Goal: Transaction & Acquisition: Purchase product/service

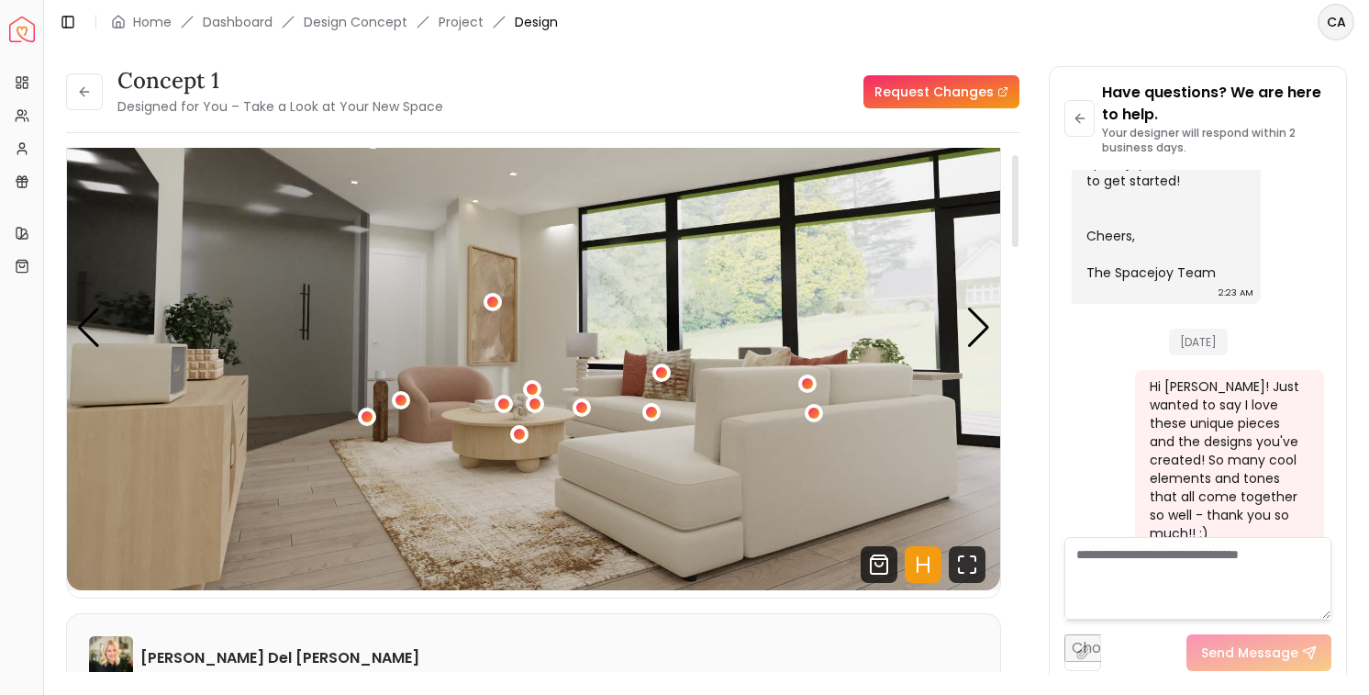
scroll to position [13, 0]
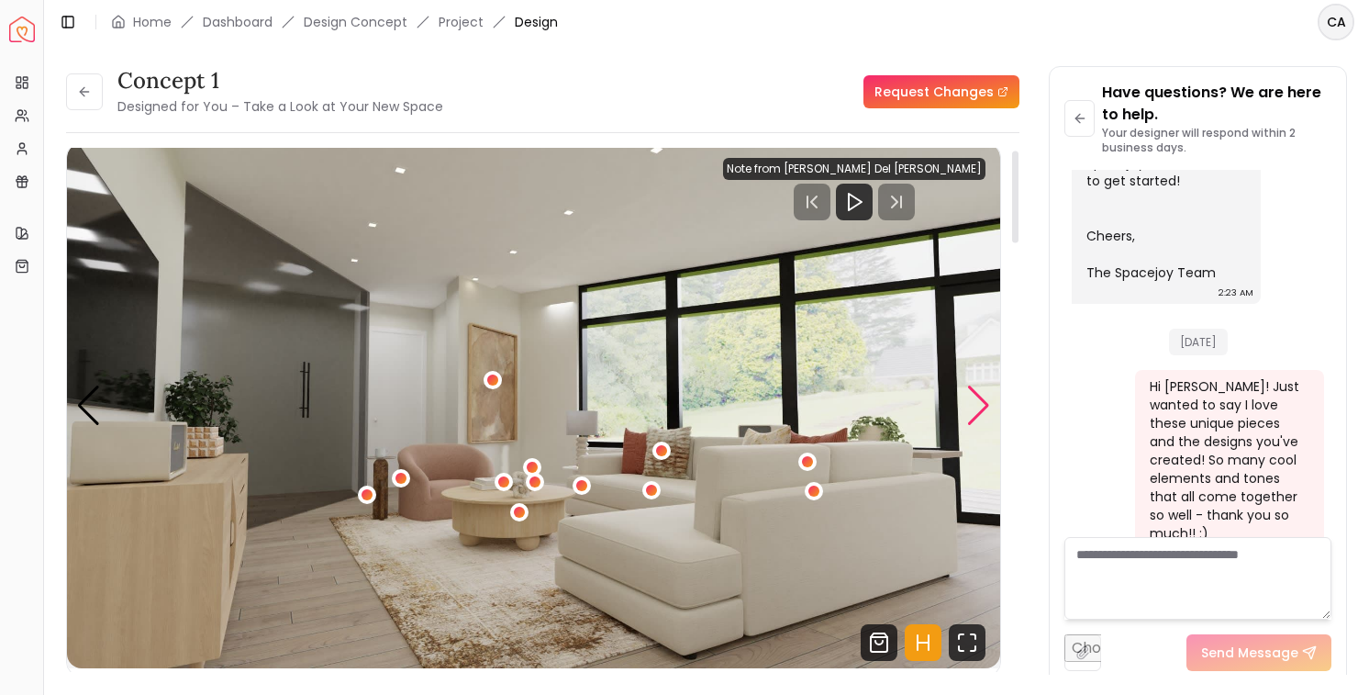
click at [975, 408] on div "Next slide" at bounding box center [978, 405] width 25 height 40
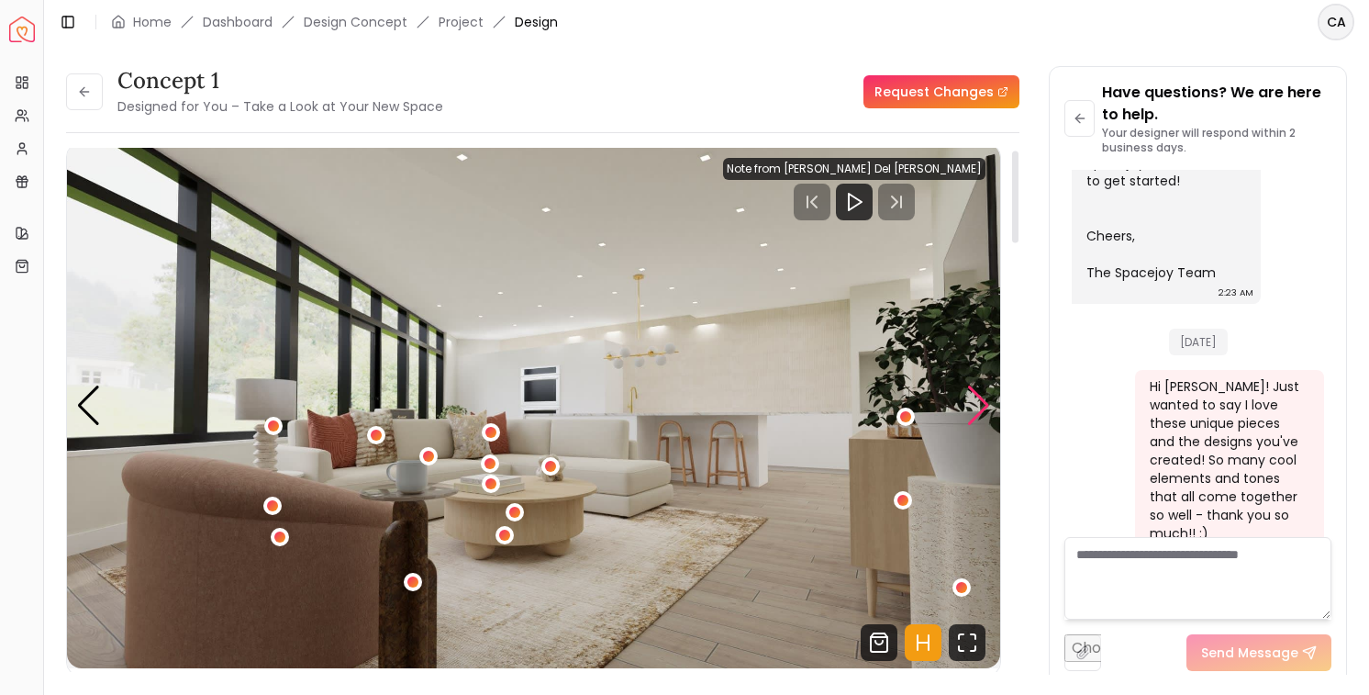
click at [975, 408] on div "Next slide" at bounding box center [978, 405] width 25 height 40
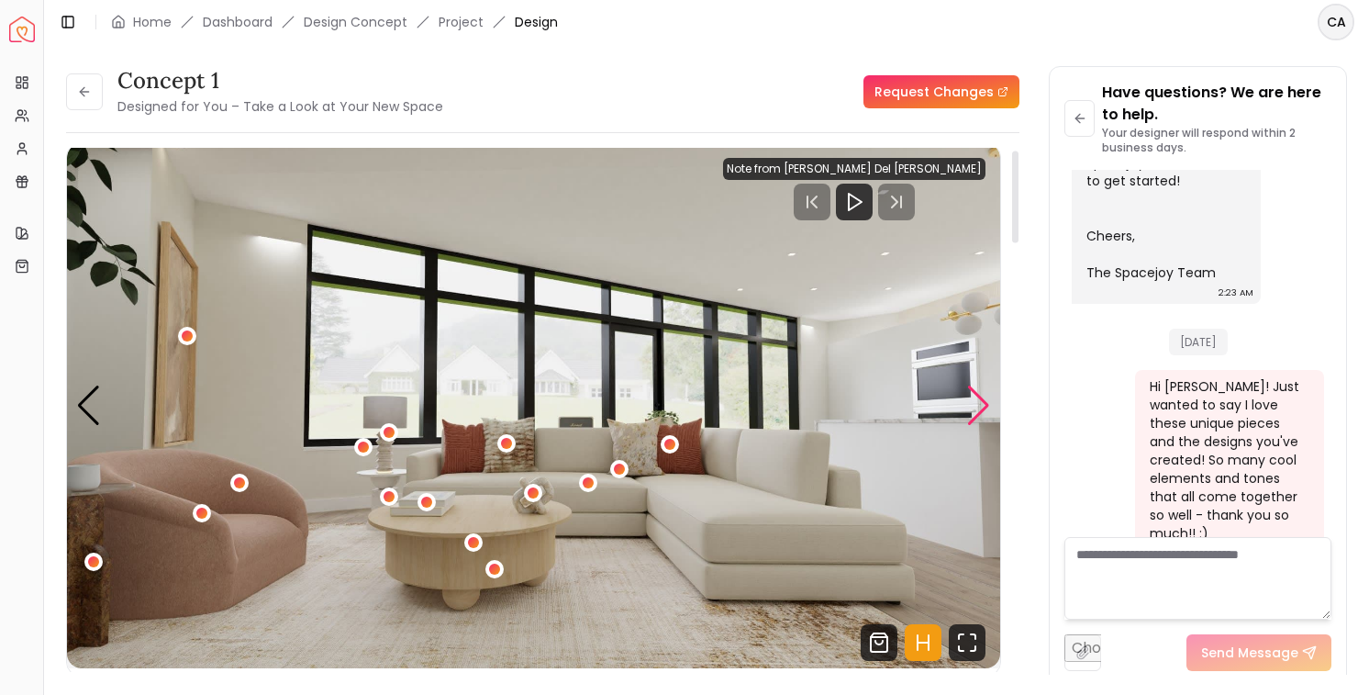
click at [975, 408] on div "Next slide" at bounding box center [978, 405] width 25 height 40
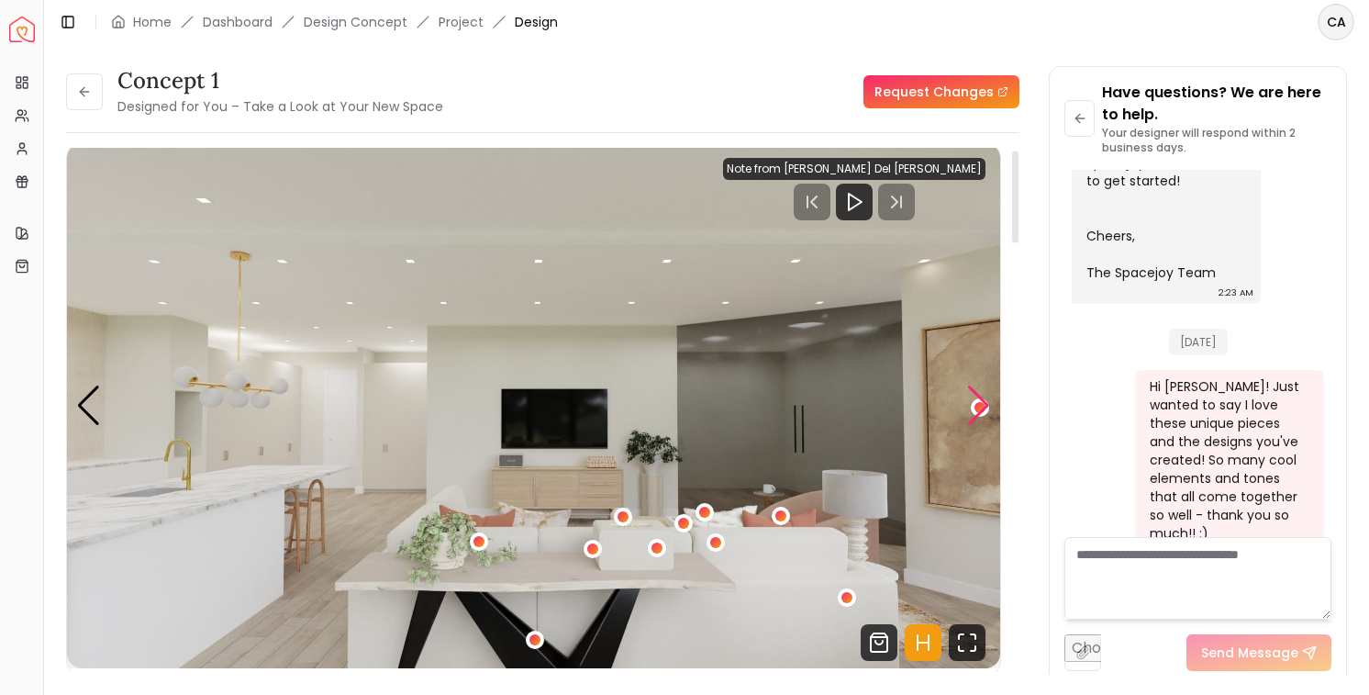
click at [975, 408] on div "Next slide" at bounding box center [978, 405] width 25 height 40
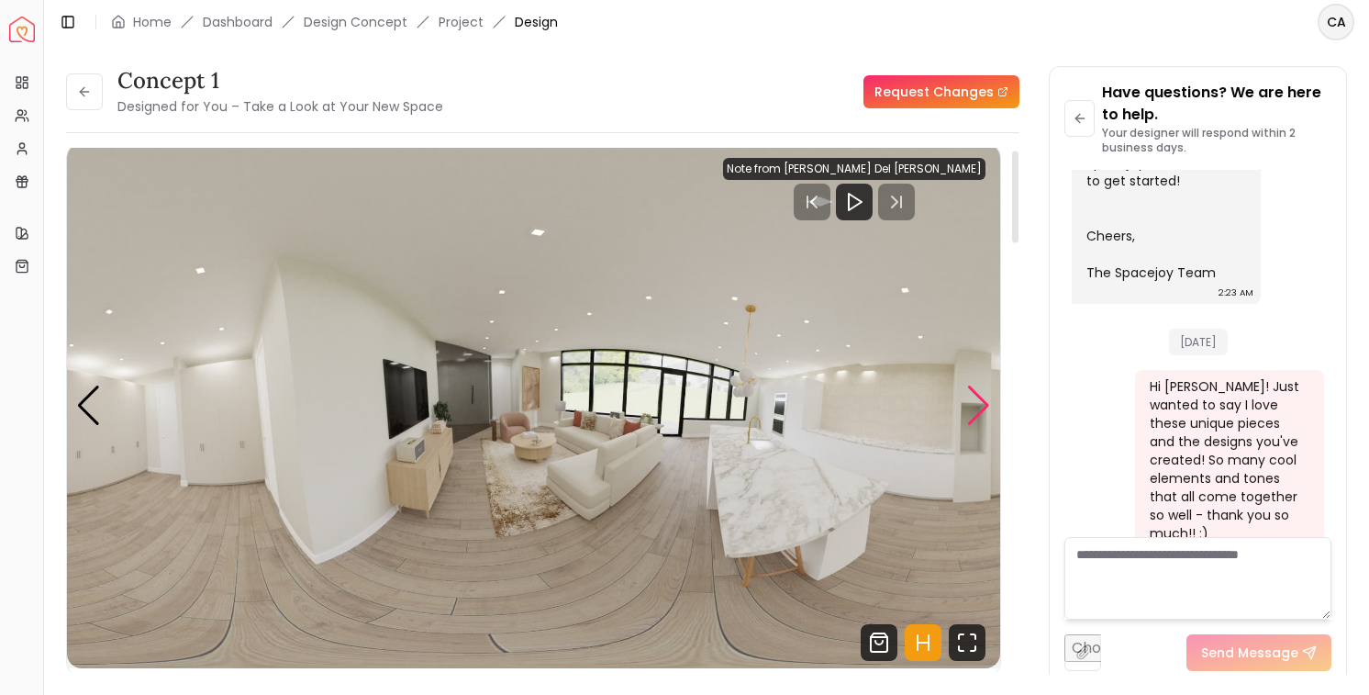
click at [975, 408] on div "Next slide" at bounding box center [978, 405] width 25 height 40
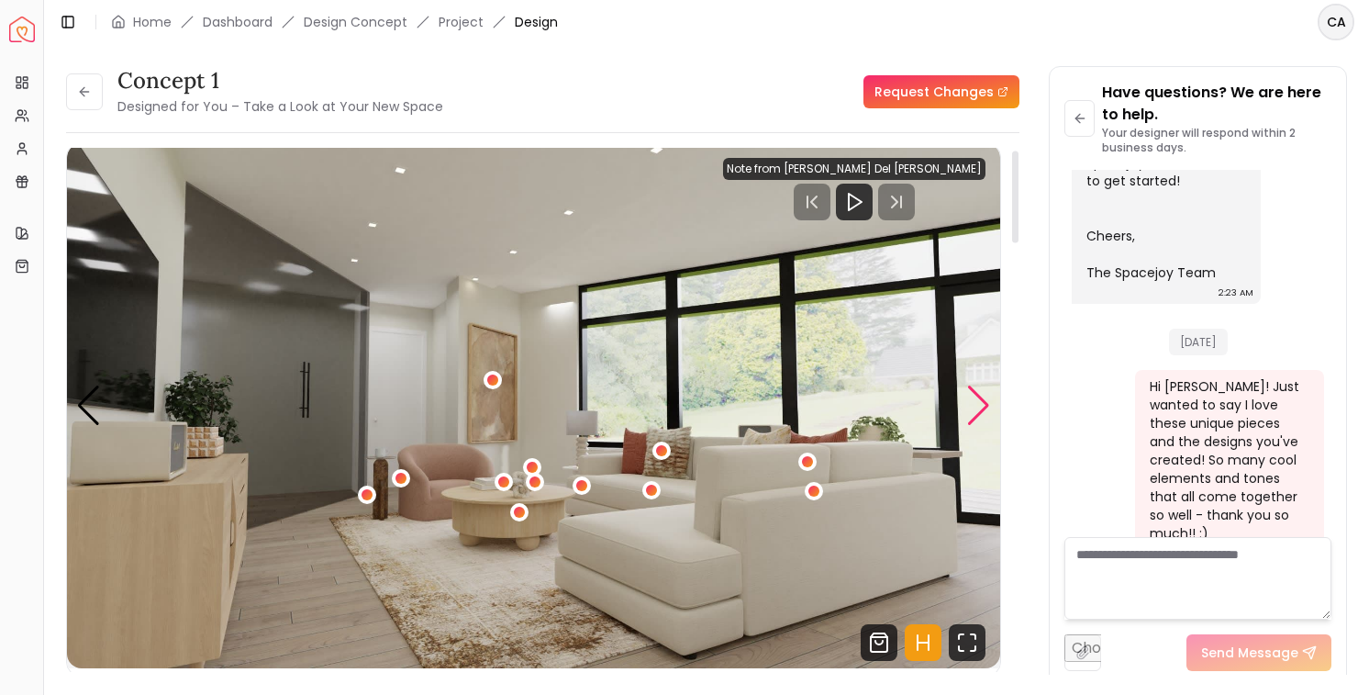
click at [975, 408] on div "Next slide" at bounding box center [978, 405] width 25 height 40
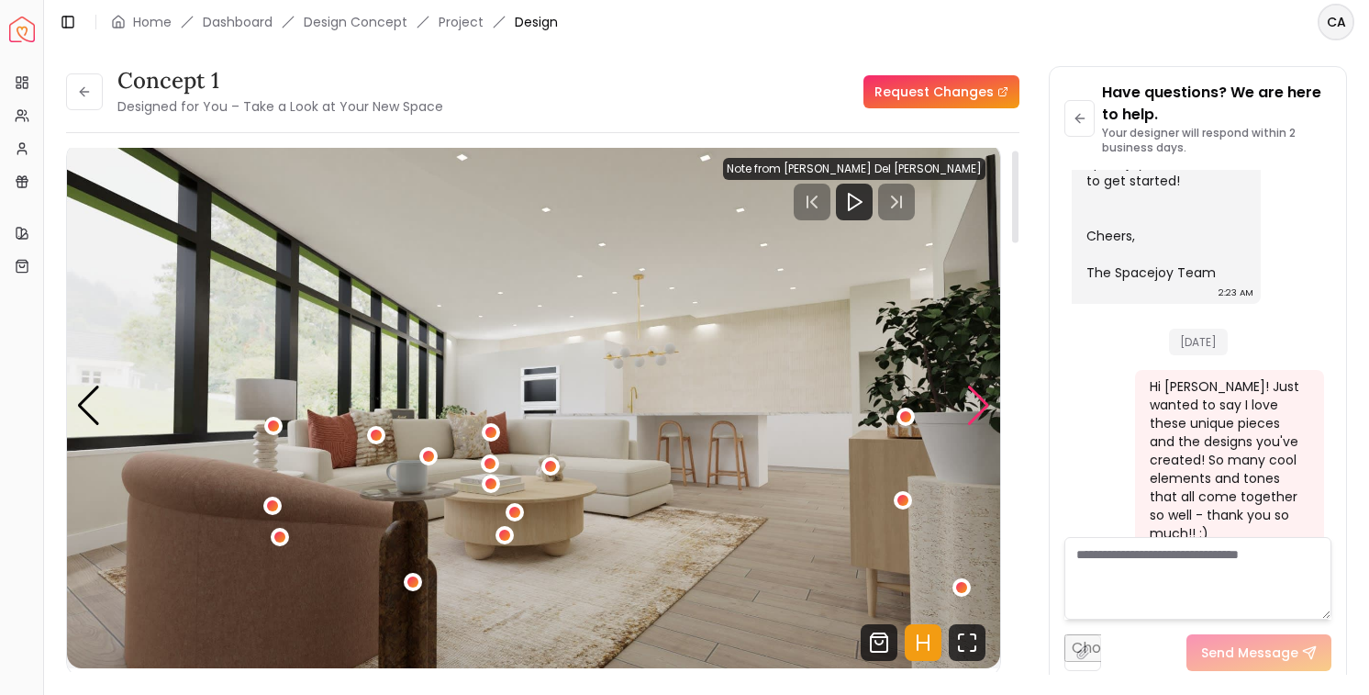
click at [975, 408] on div "Next slide" at bounding box center [978, 405] width 25 height 40
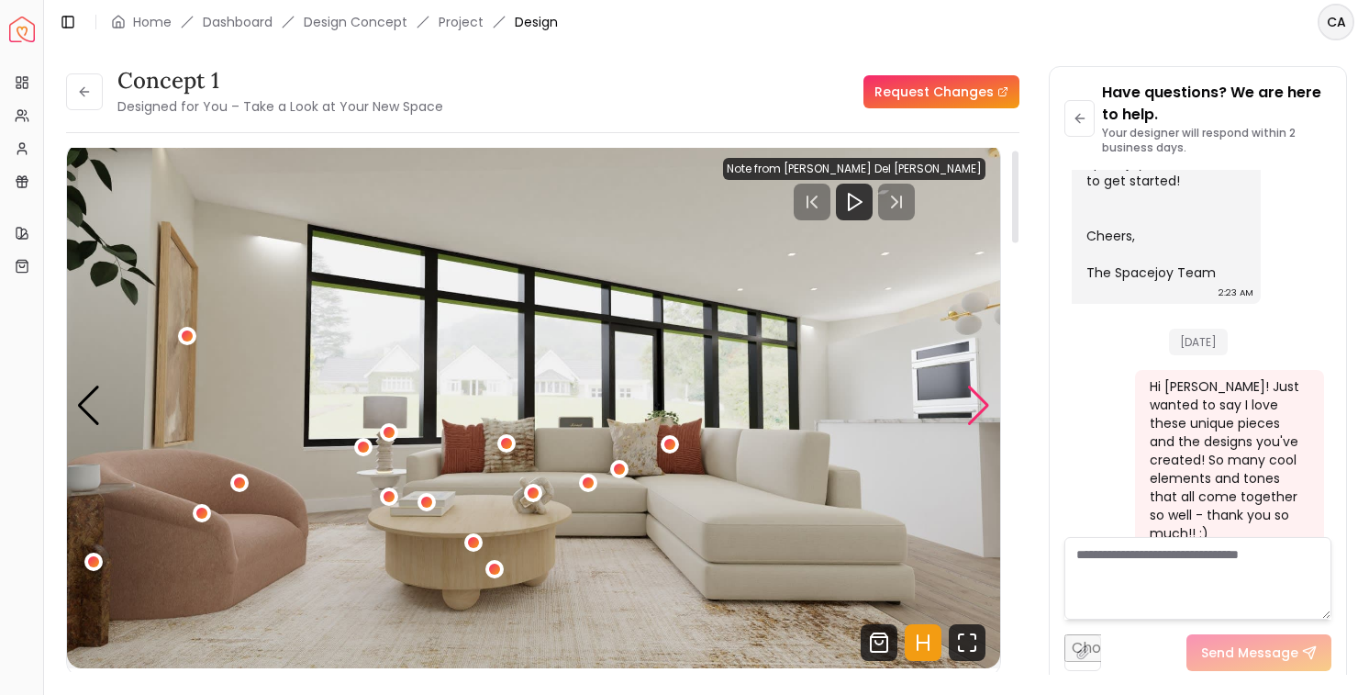
click at [975, 408] on div "Next slide" at bounding box center [978, 405] width 25 height 40
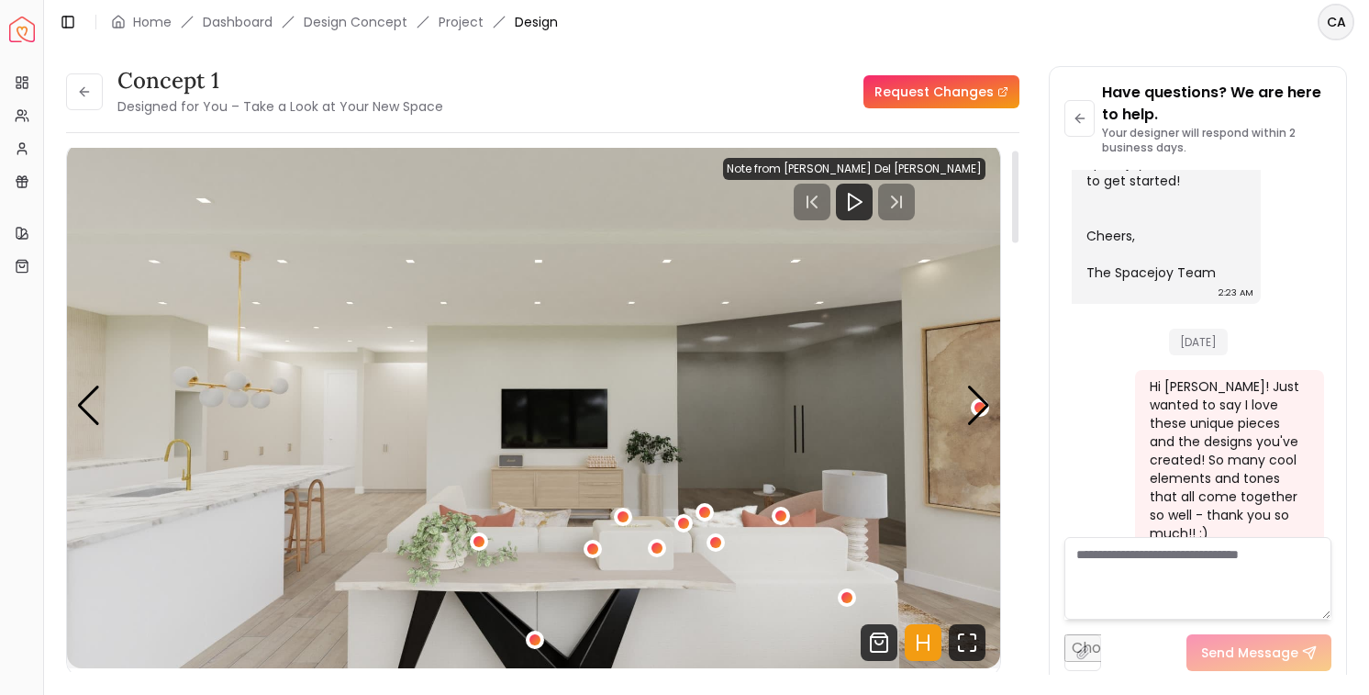
click at [995, 406] on img "4 / 5" at bounding box center [533, 405] width 933 height 525
click at [980, 404] on div "Next slide" at bounding box center [978, 405] width 25 height 40
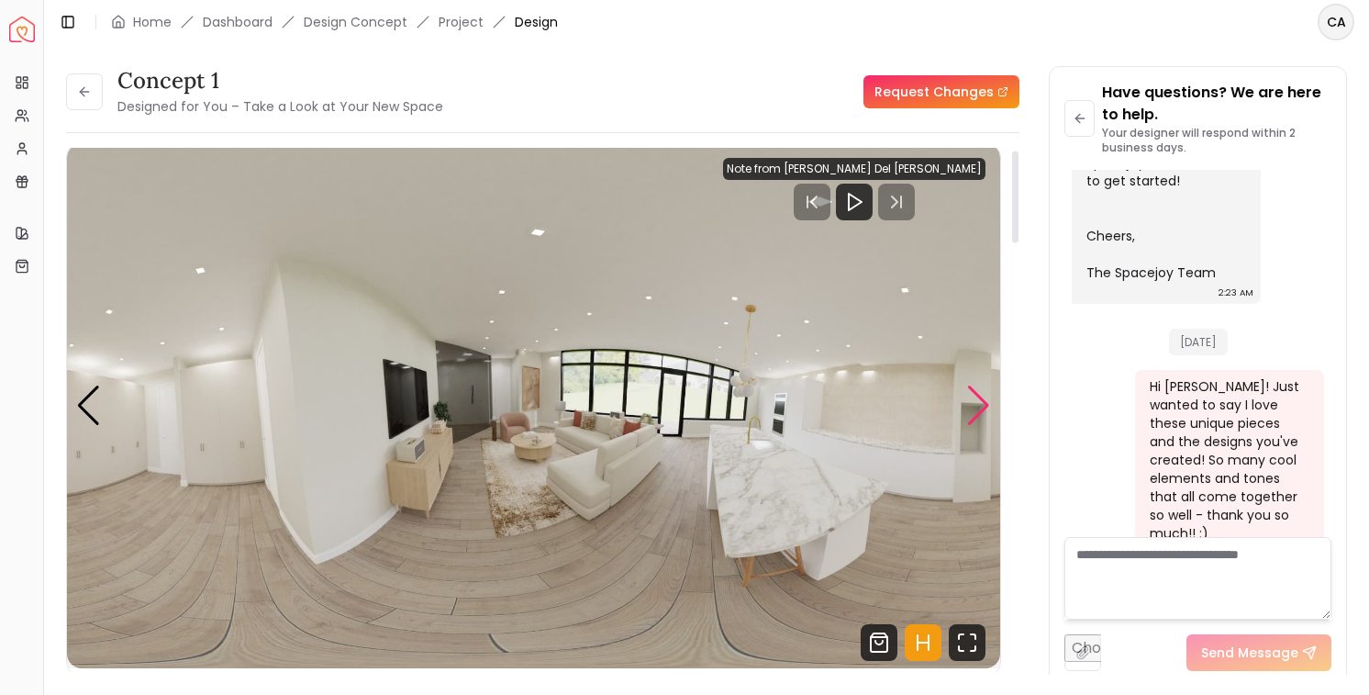
click at [980, 404] on div "Next slide" at bounding box center [978, 405] width 25 height 40
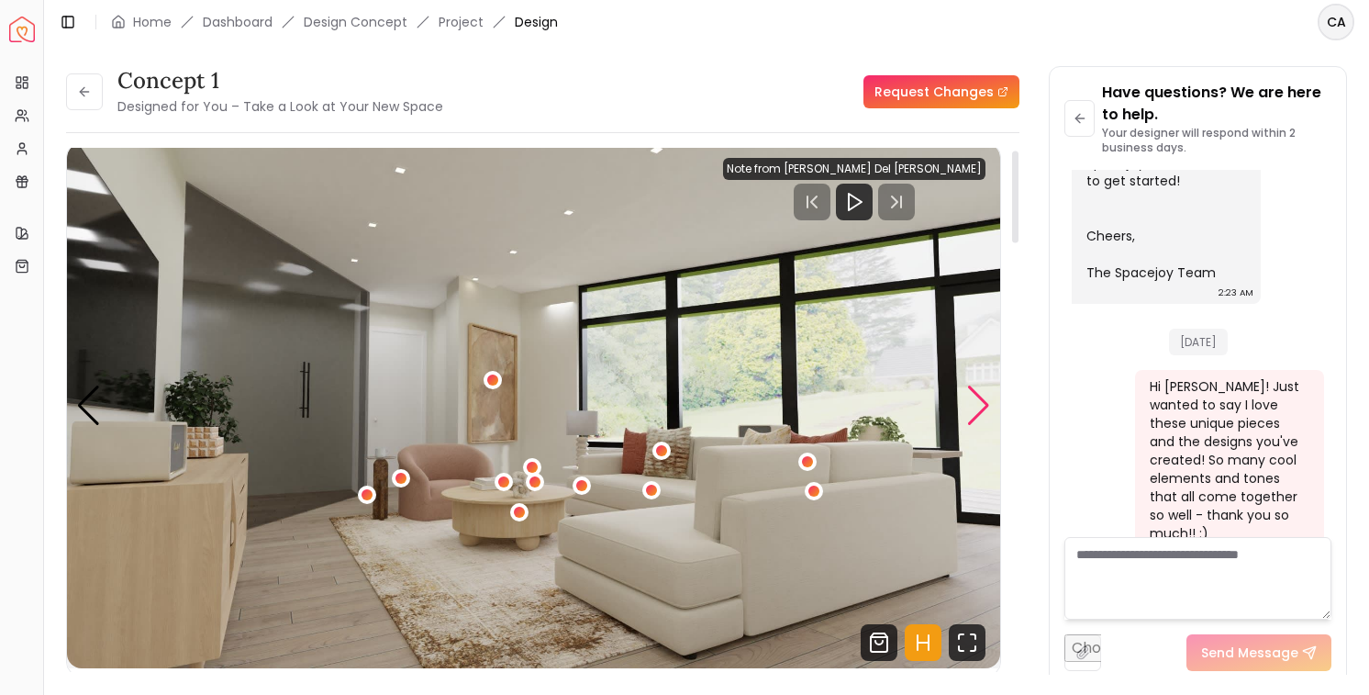
click at [980, 404] on div "Next slide" at bounding box center [978, 405] width 25 height 40
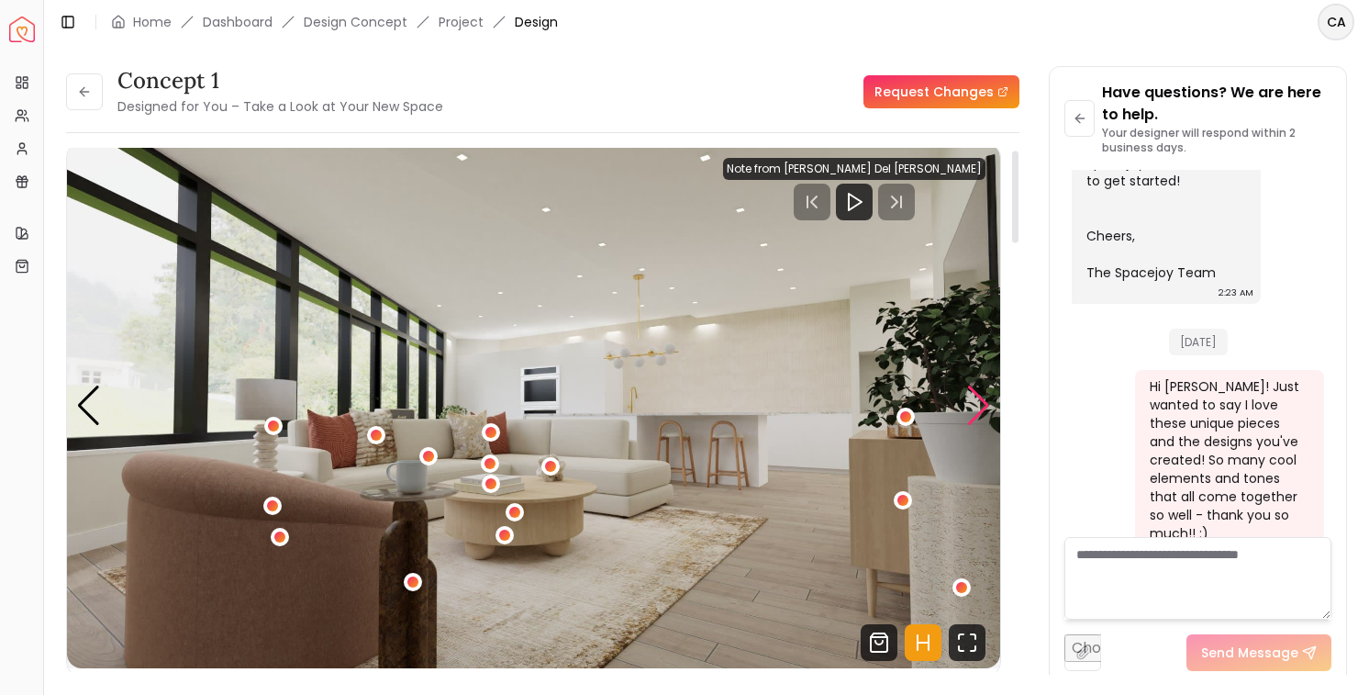
click at [980, 404] on div "Next slide" at bounding box center [978, 405] width 25 height 40
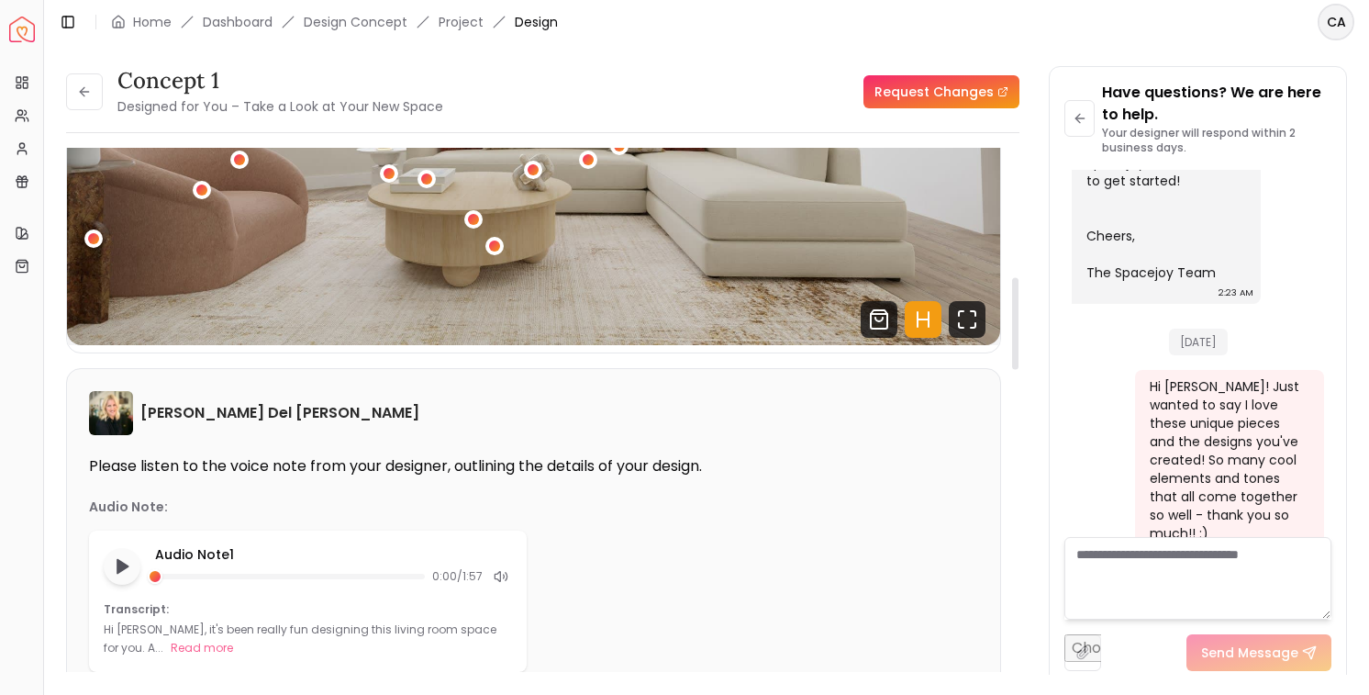
scroll to position [40, 0]
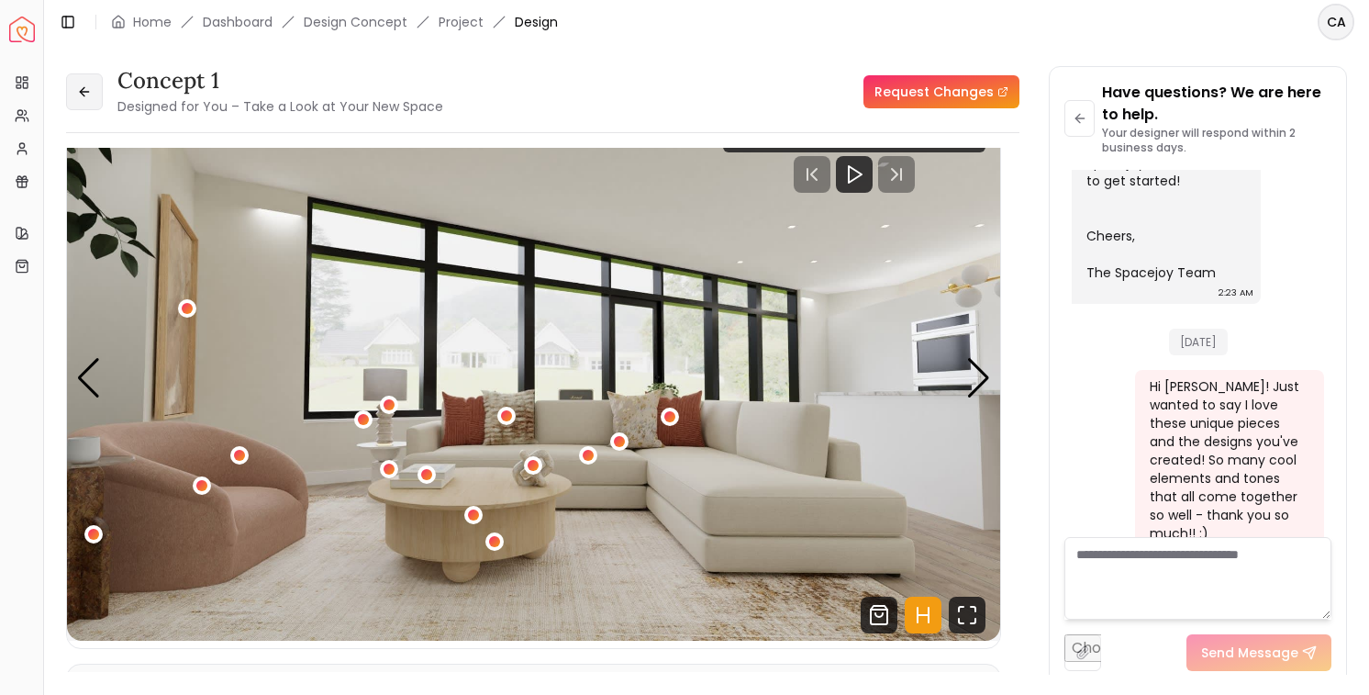
click at [84, 95] on icon at bounding box center [84, 91] width 15 height 15
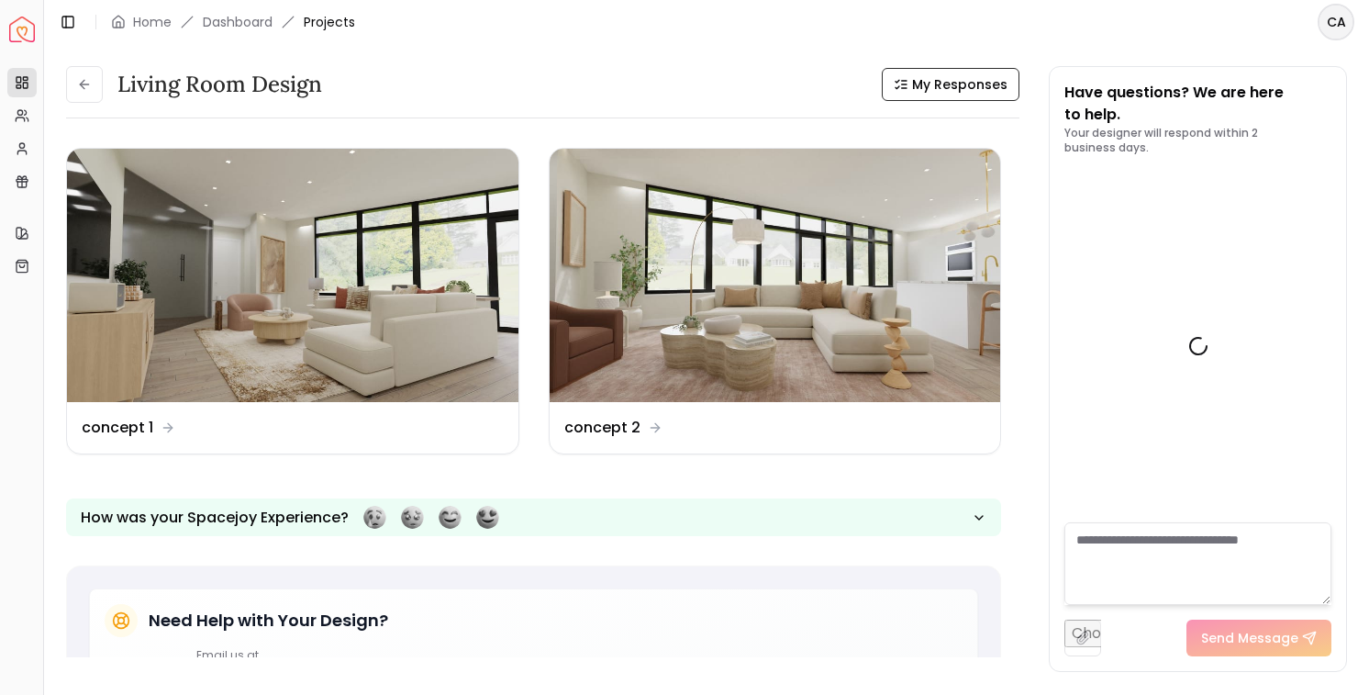
scroll to position [954, 0]
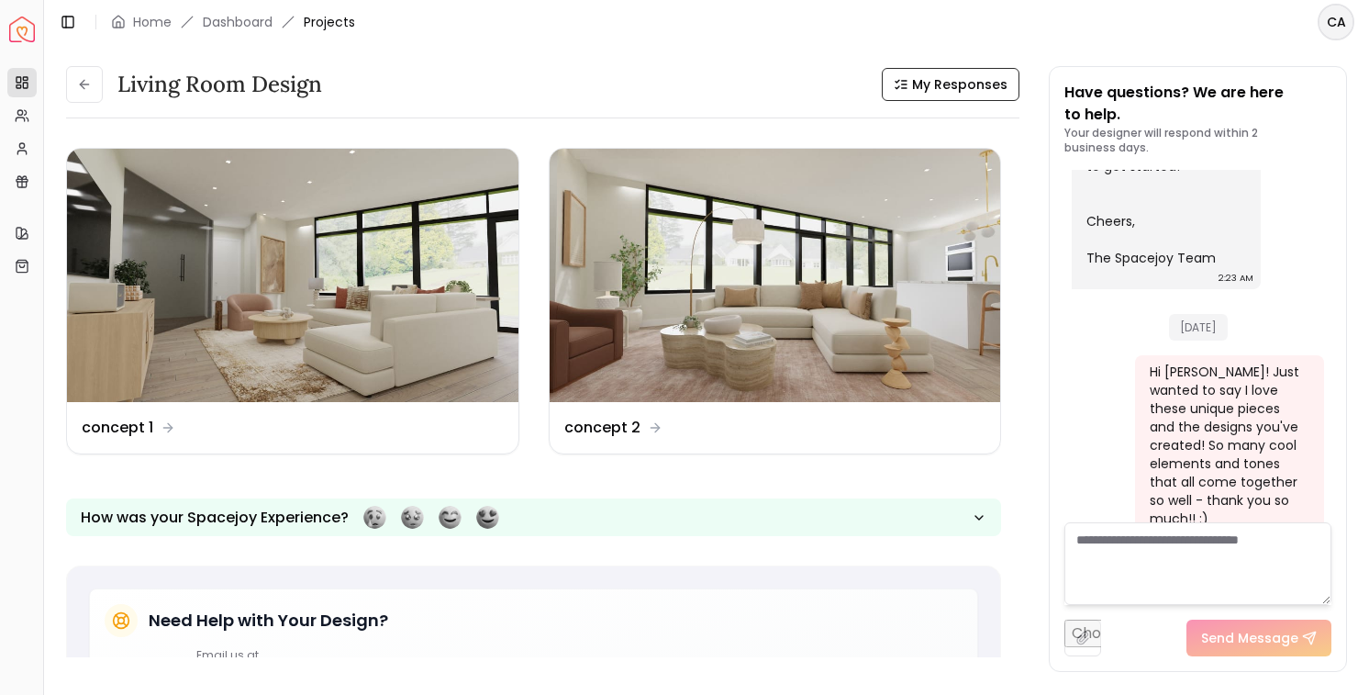
click at [84, 95] on button at bounding box center [84, 84] width 37 height 37
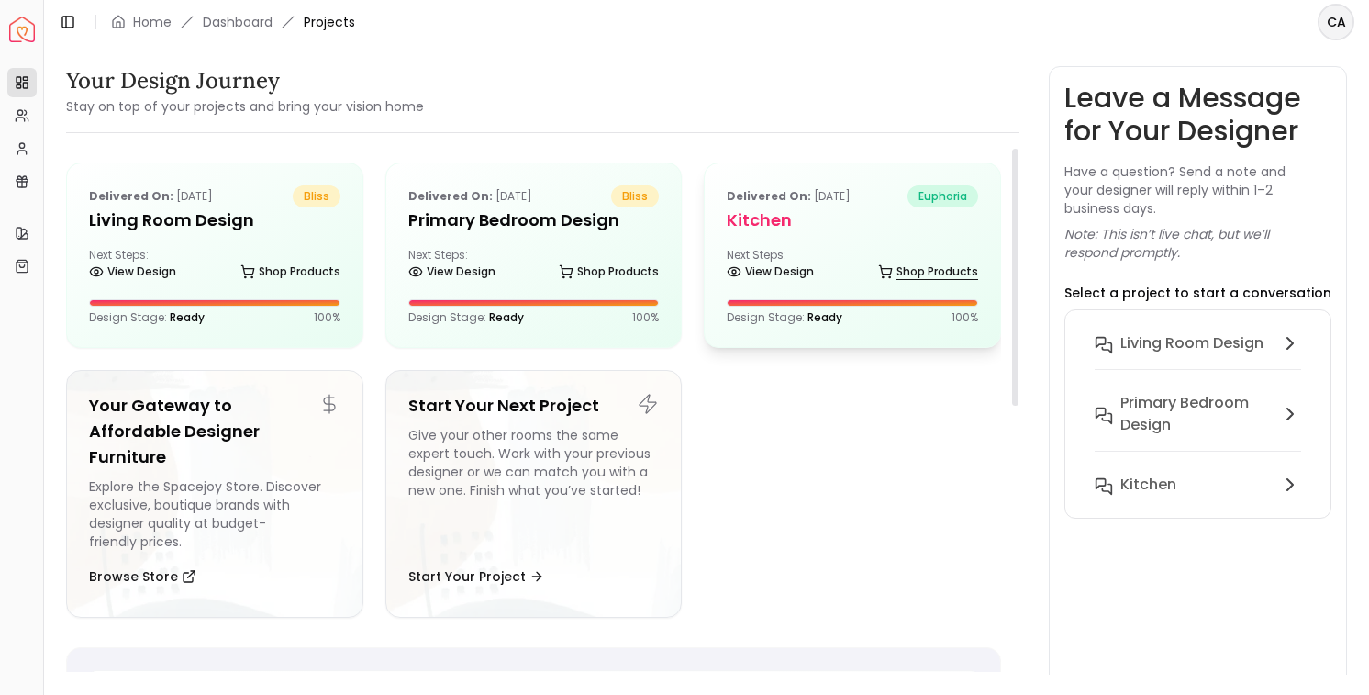
click at [895, 261] on link "Shop Products" at bounding box center [928, 272] width 100 height 26
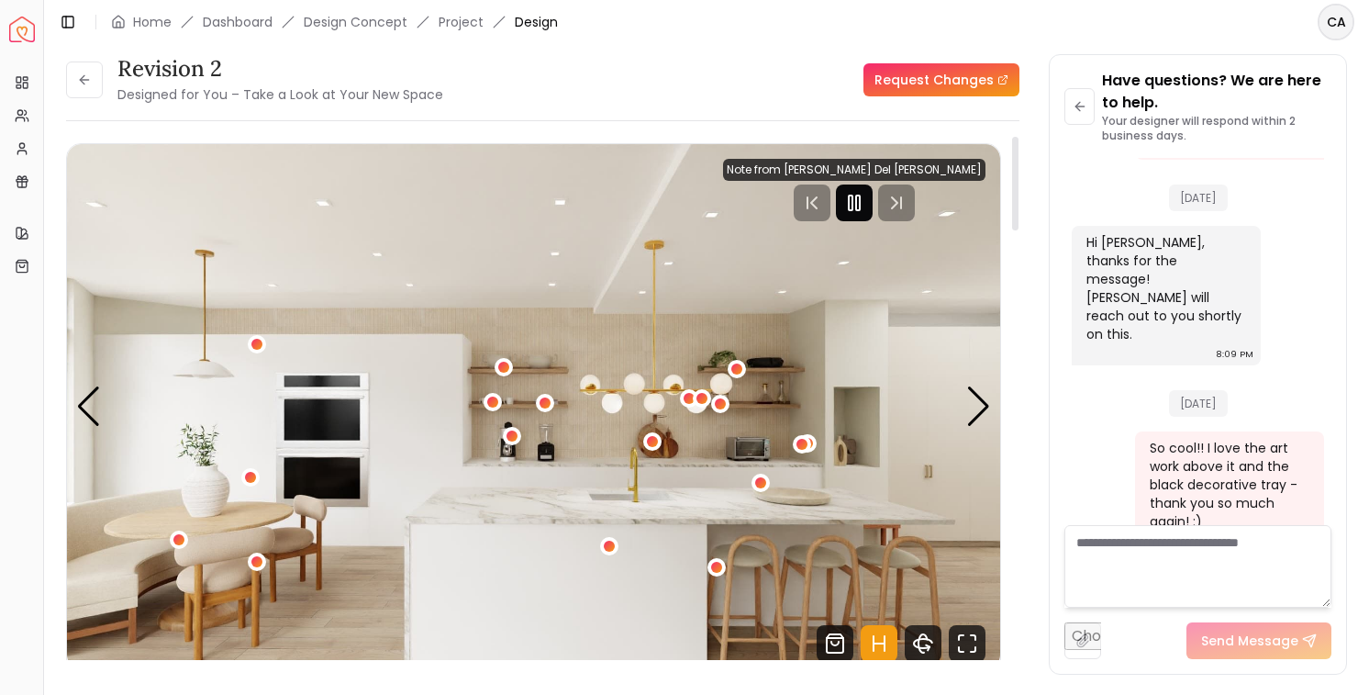
click at [852, 197] on rect "Pause" at bounding box center [851, 202] width 4 height 15
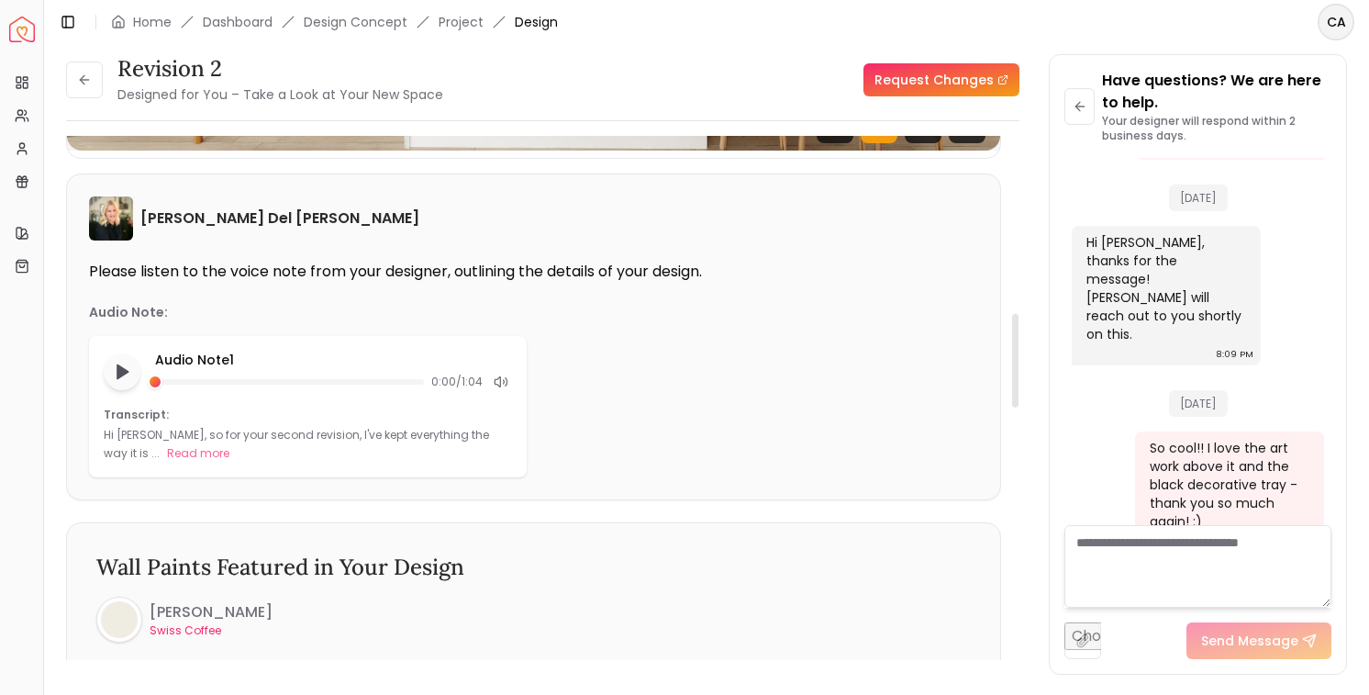
scroll to position [250, 0]
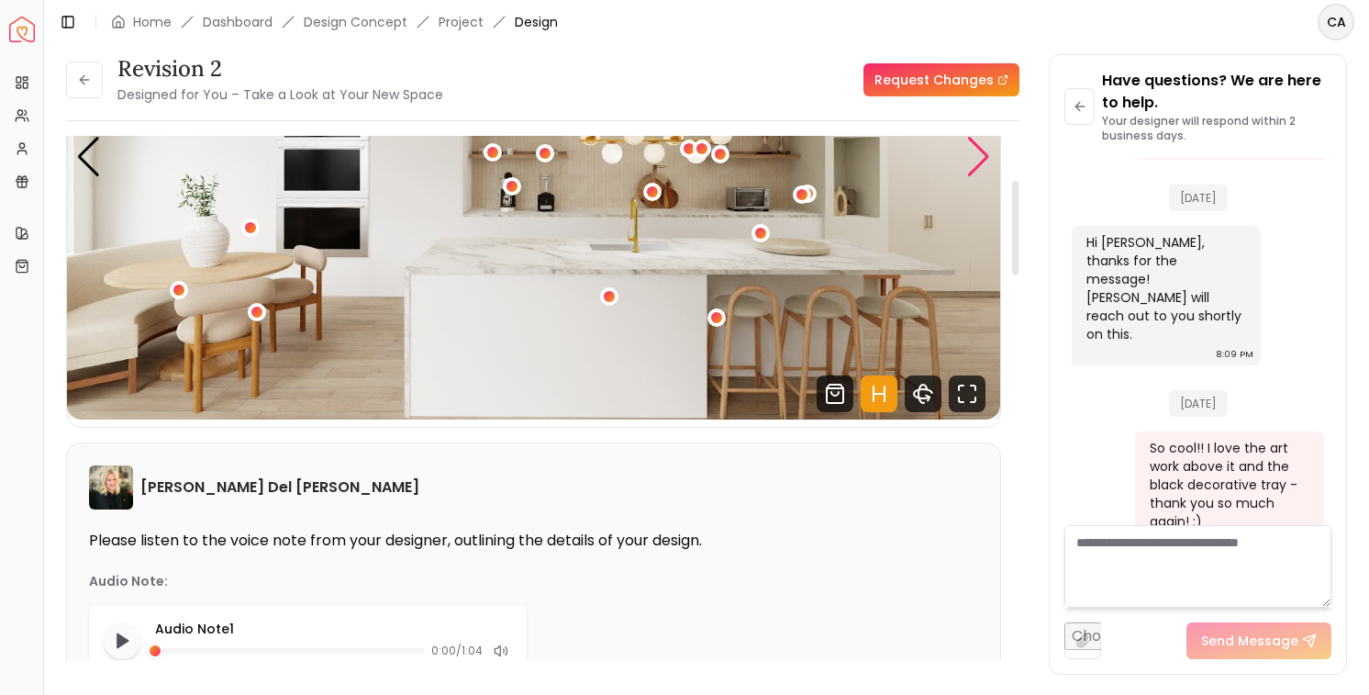
click at [975, 175] on div "Next slide" at bounding box center [978, 157] width 25 height 40
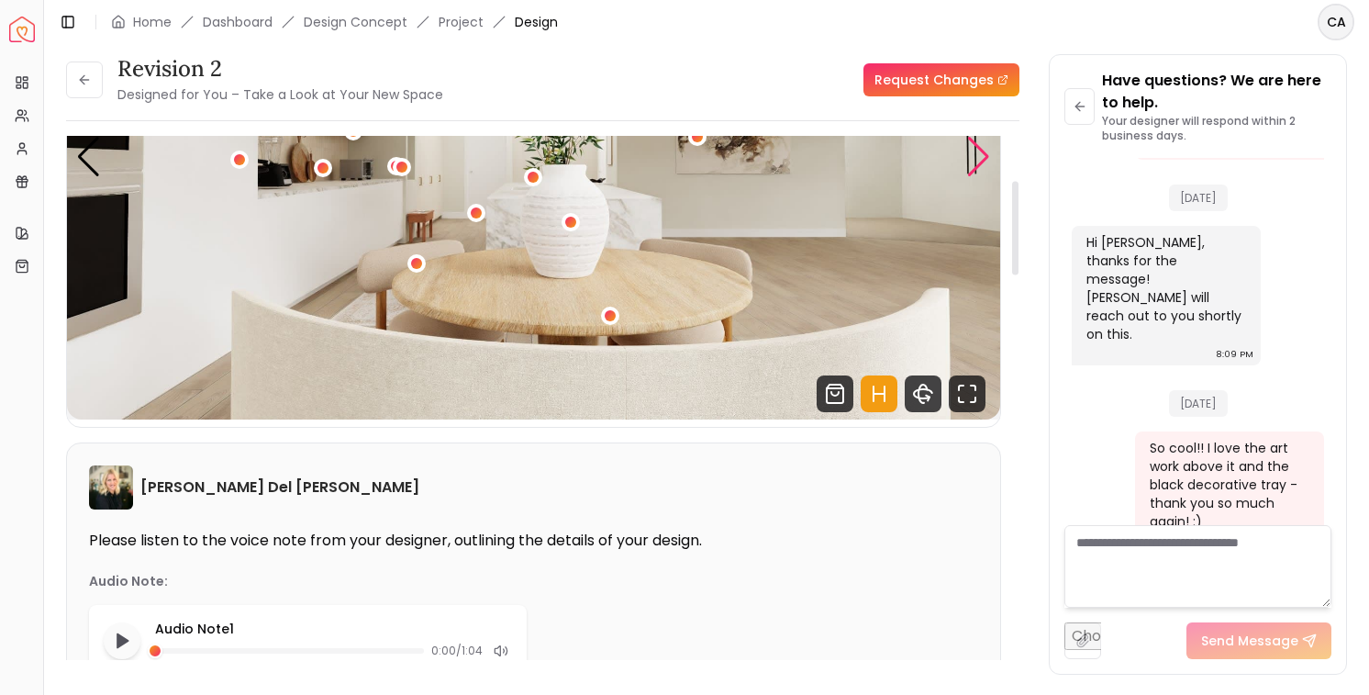
click at [975, 175] on div "Next slide" at bounding box center [978, 157] width 25 height 40
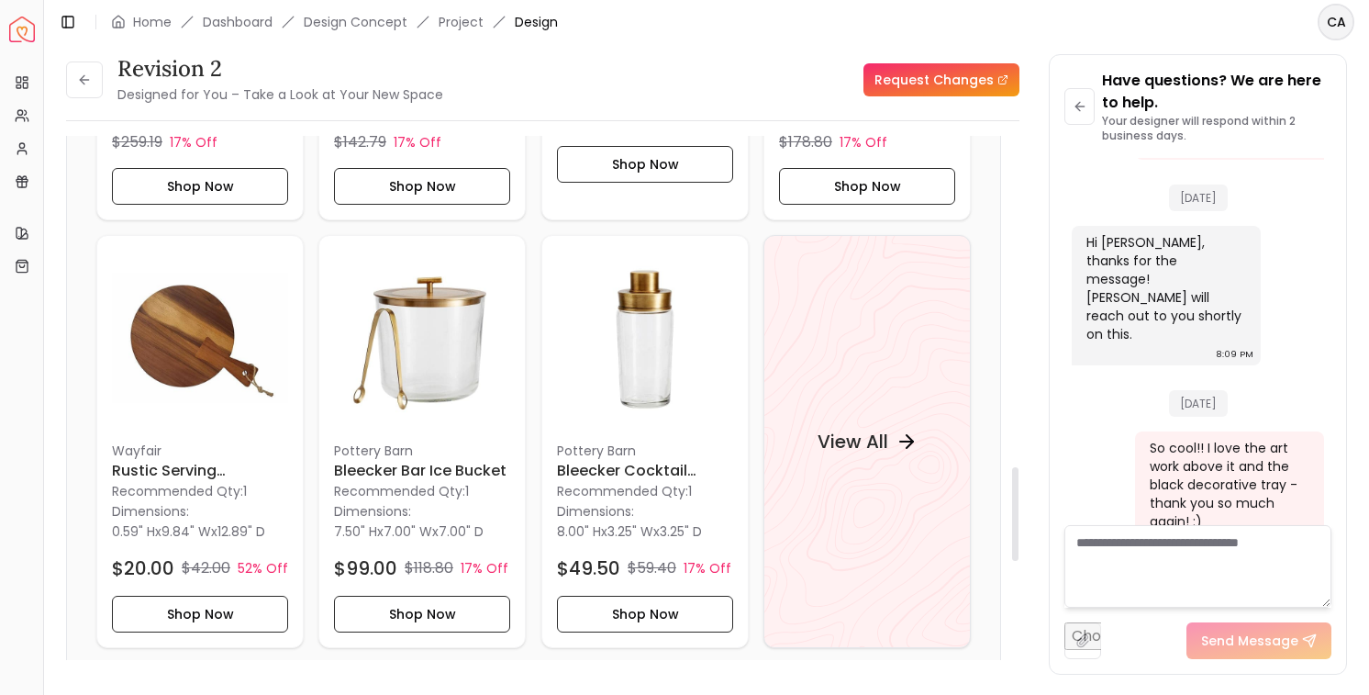
scroll to position [1934, 0]
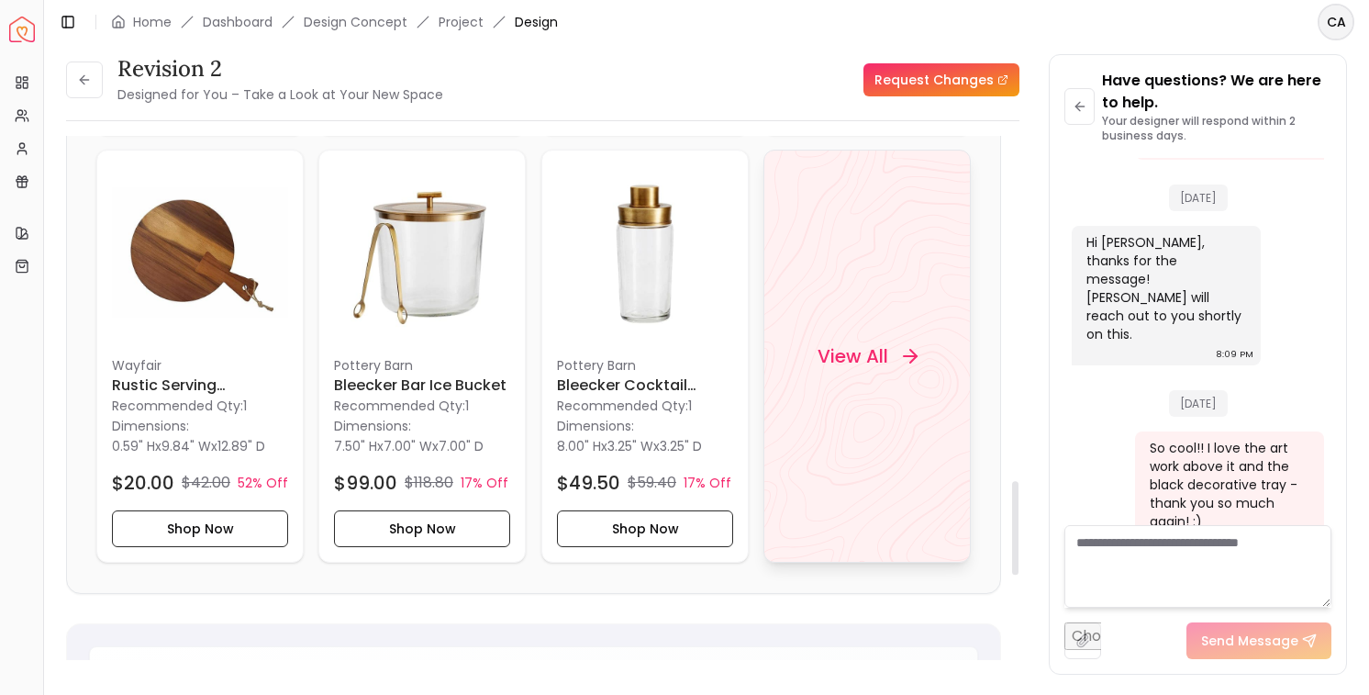
click at [871, 335] on div "View All" at bounding box center [867, 356] width 144 height 55
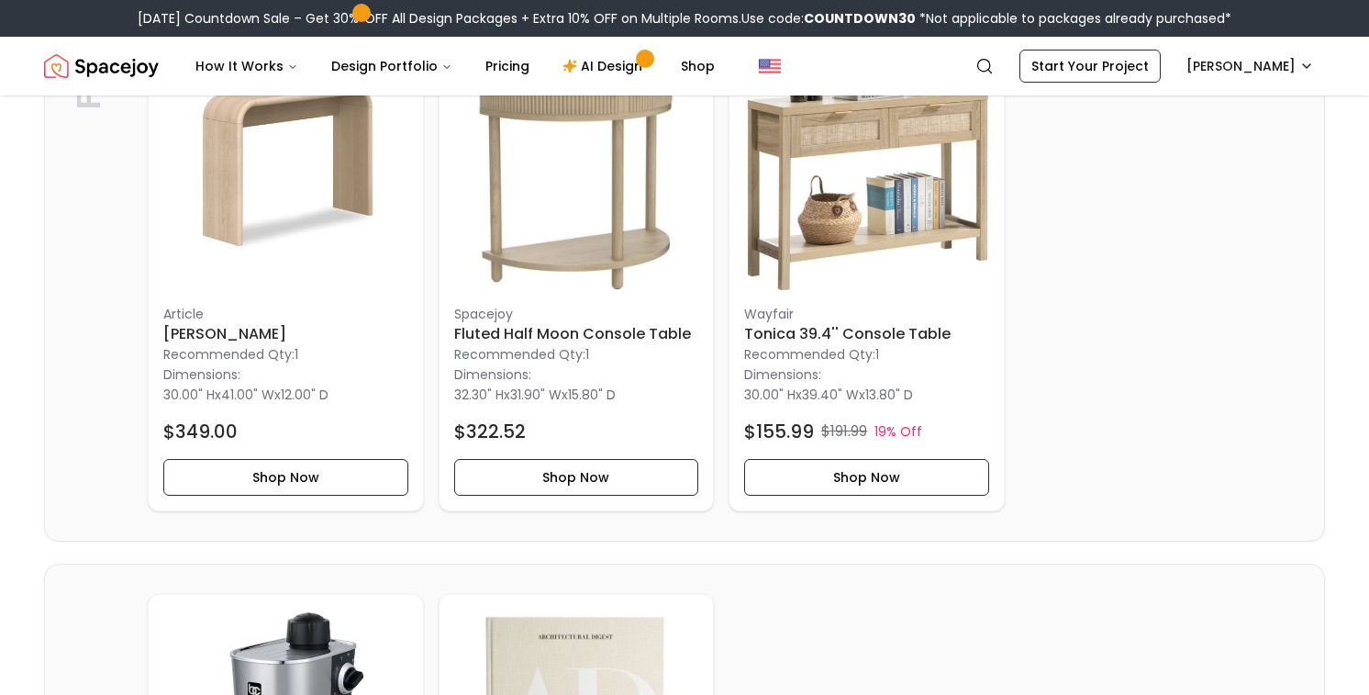
scroll to position [836, 0]
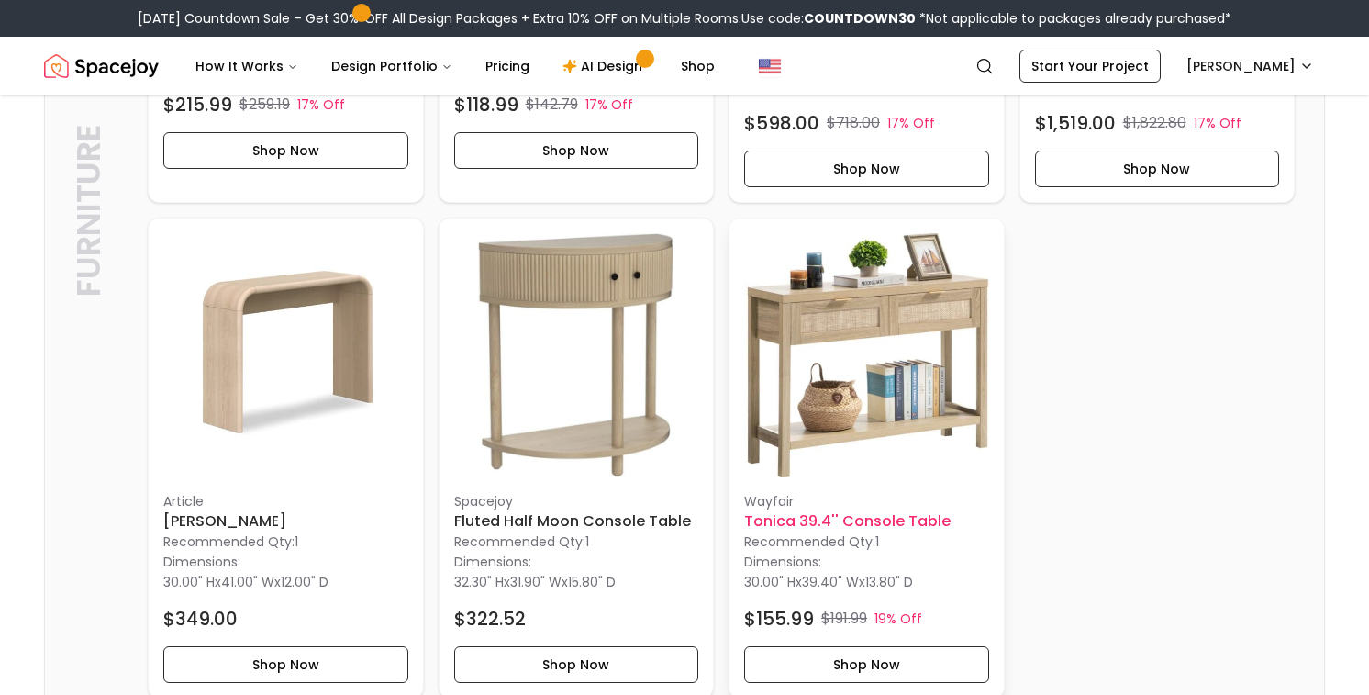
click at [903, 375] on img at bounding box center [866, 355] width 245 height 245
click at [273, 431] on img at bounding box center [285, 355] width 245 height 245
